Goal: Task Accomplishment & Management: Manage account settings

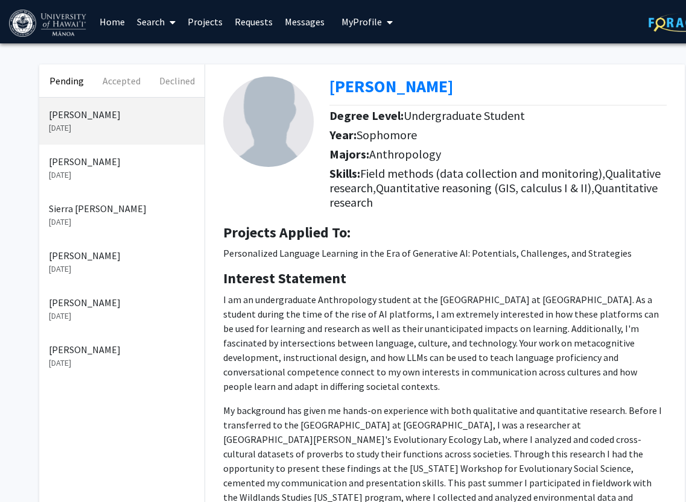
click at [205, 16] on link "Projects" at bounding box center [205, 22] width 47 height 42
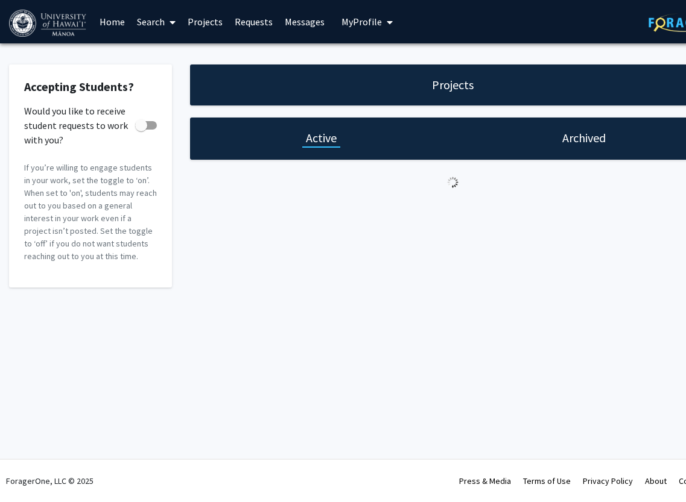
checkbox input "true"
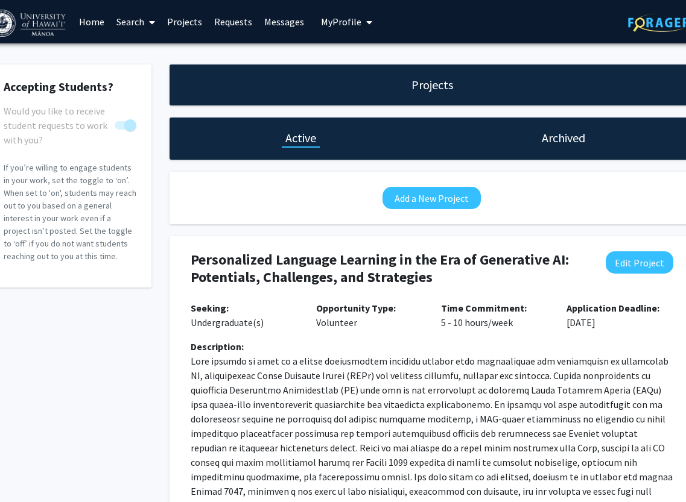
scroll to position [0, 38]
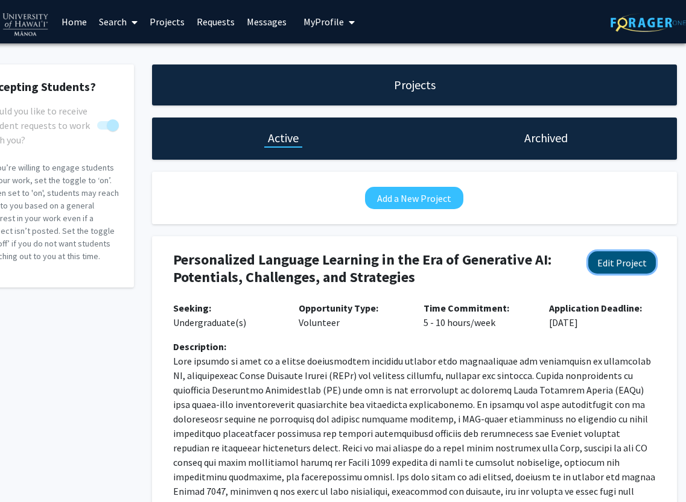
click at [615, 253] on button "Edit Project" at bounding box center [622, 262] width 68 height 22
select select "5 - 10"
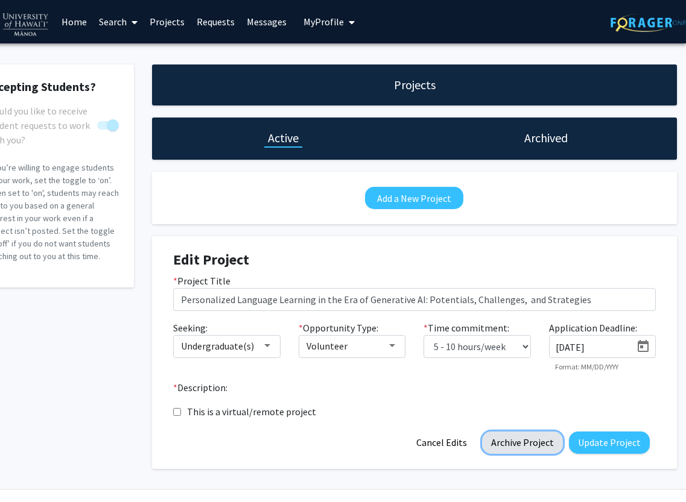
click at [523, 441] on button "Archive Project" at bounding box center [522, 443] width 81 height 22
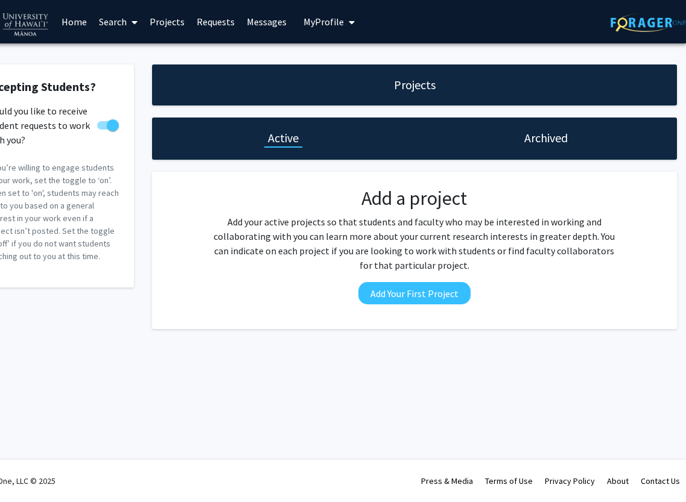
scroll to position [0, 32]
